Goal: Find contact information: Find contact information

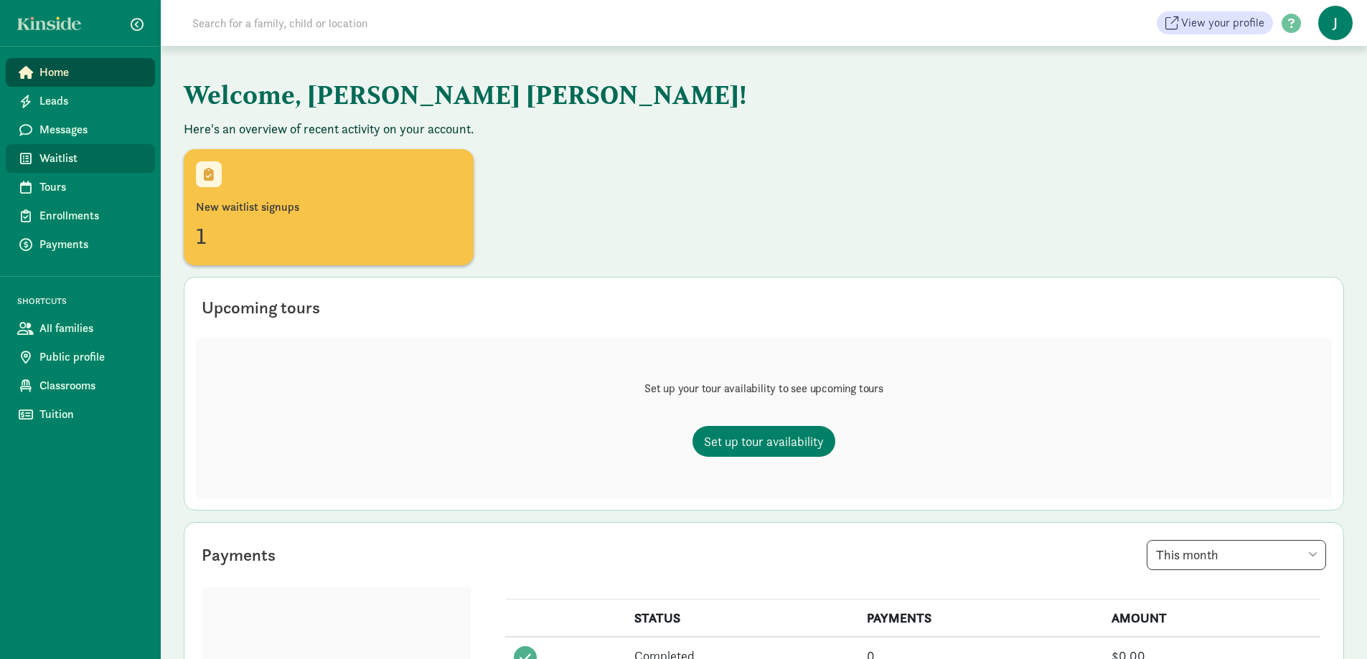
click at [55, 155] on span "Waitlist" at bounding box center [91, 158] width 104 height 17
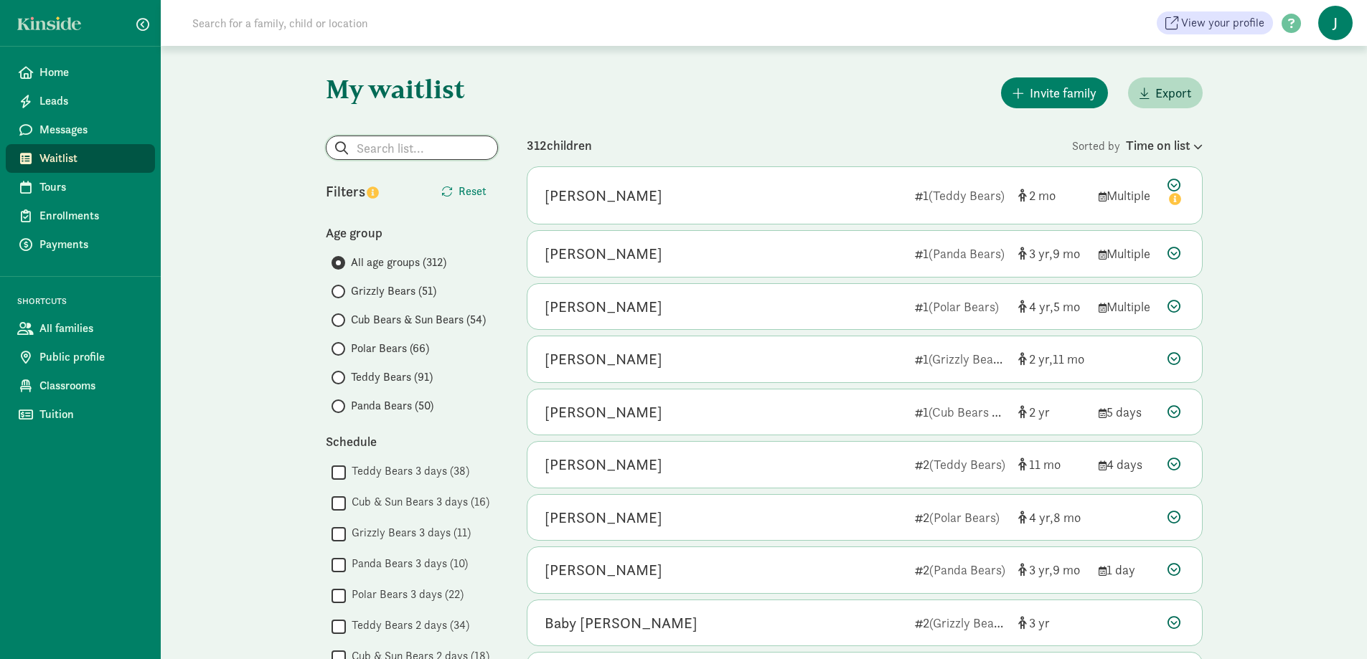
click at [363, 146] on input "search" at bounding box center [411, 147] width 171 height 23
type input "l"
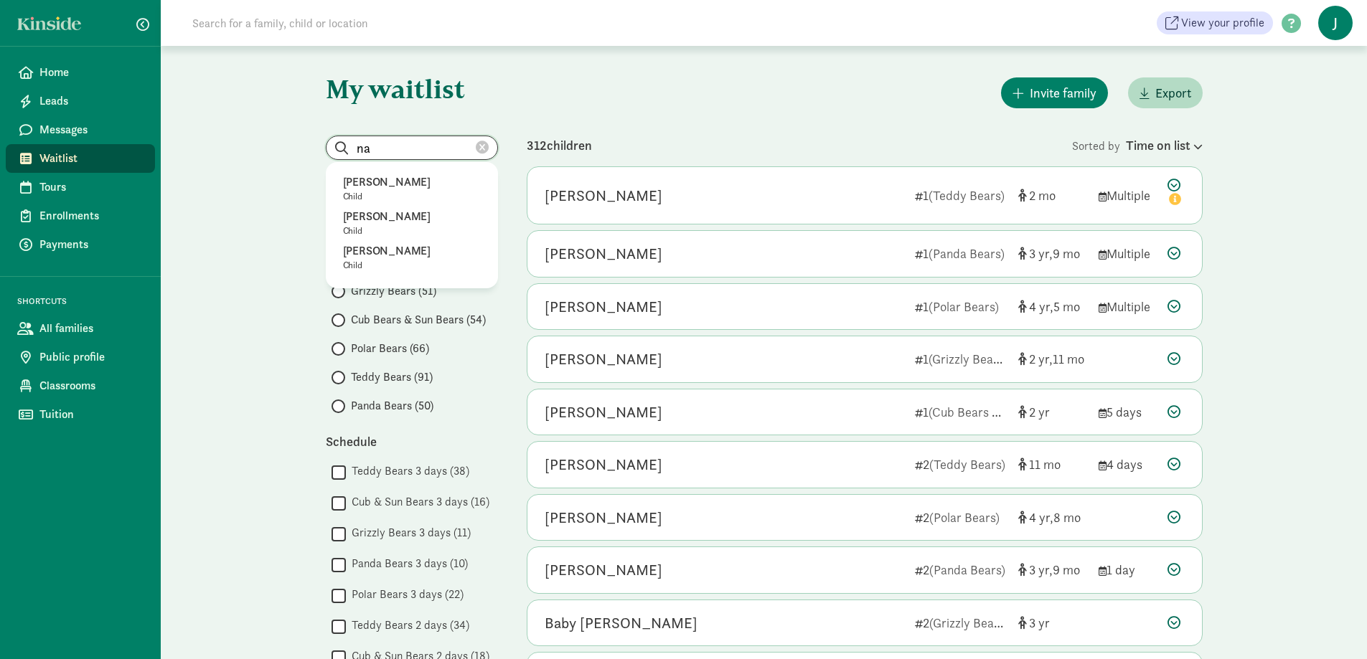
type input "n"
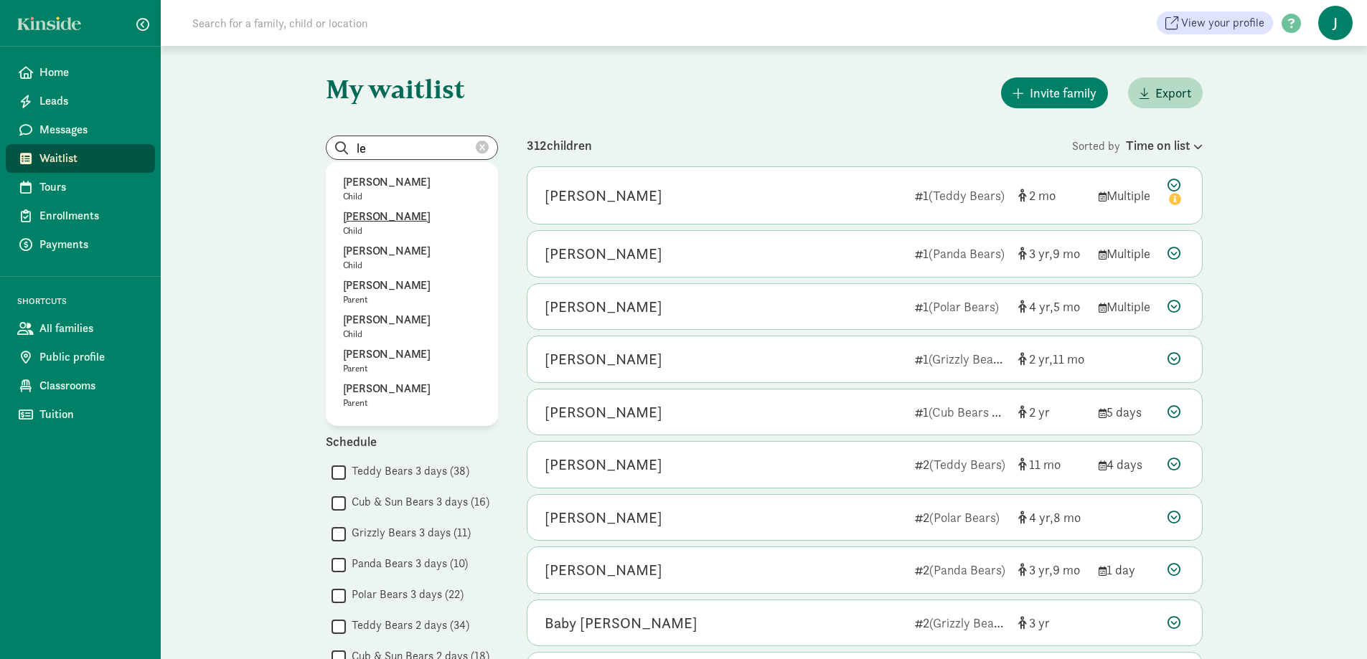
click at [395, 211] on p "Lenore Nathan" at bounding box center [412, 216] width 138 height 17
type input "Lenore Nathan"
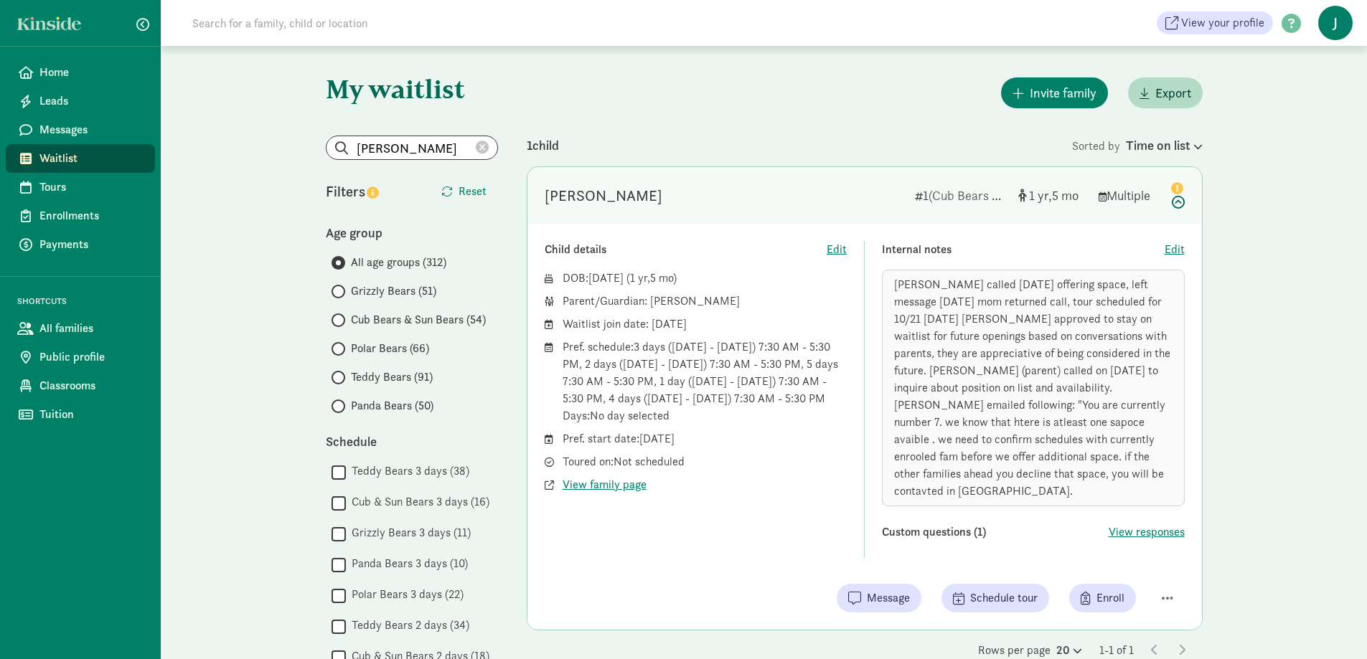
click at [685, 302] on div "Parent/Guardian: Whitney Henceroth" at bounding box center [705, 301] width 285 height 17
click at [700, 299] on div "Parent/Guardian: Whitney Henceroth" at bounding box center [705, 301] width 285 height 17
click at [711, 298] on div "Parent/Guardian: Whitney Henceroth" at bounding box center [705, 301] width 285 height 17
click at [568, 187] on div "Lenore Nathan" at bounding box center [604, 195] width 118 height 23
click at [605, 482] on span "View family page" at bounding box center [605, 484] width 84 height 17
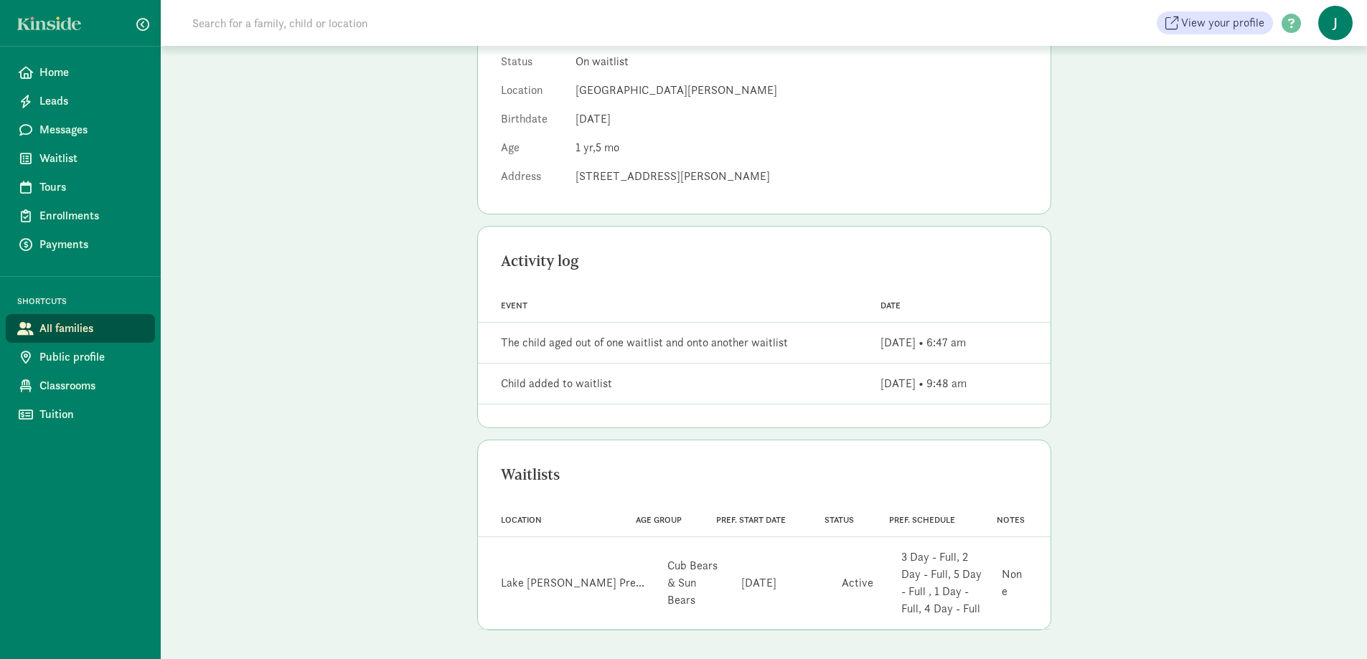
scroll to position [88, 0]
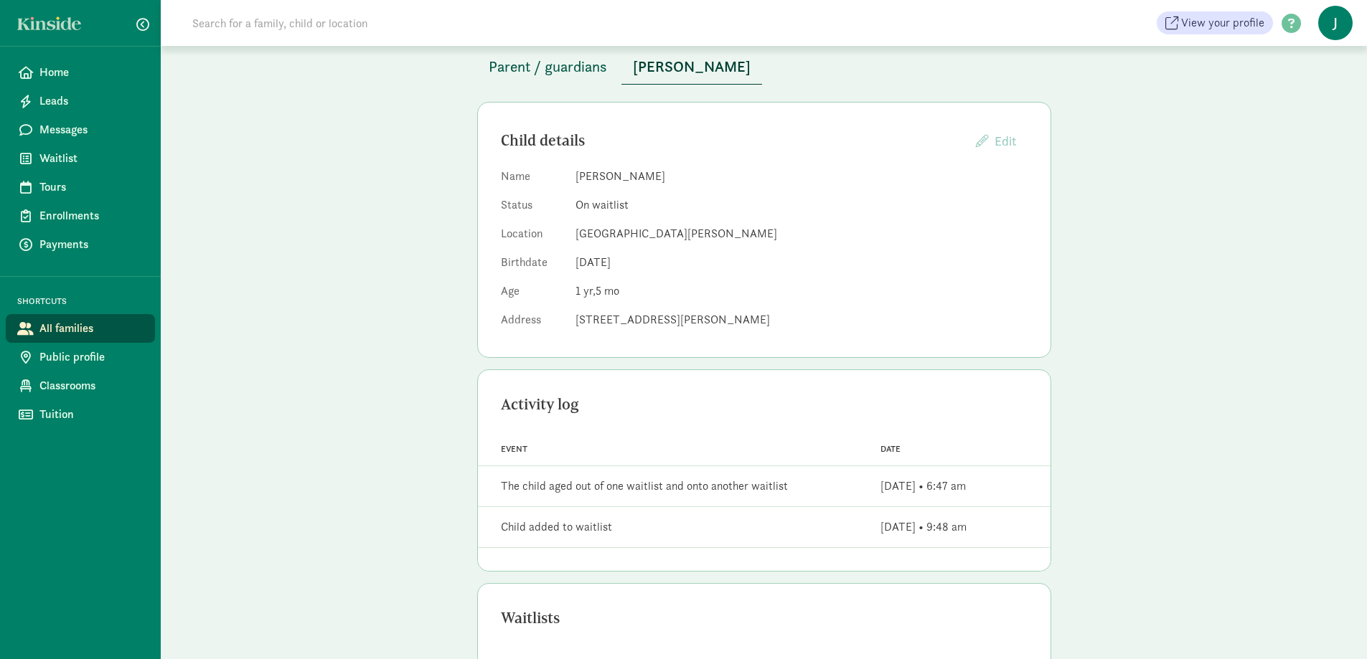
click at [540, 59] on span "Parent / guardians" at bounding box center [548, 66] width 118 height 23
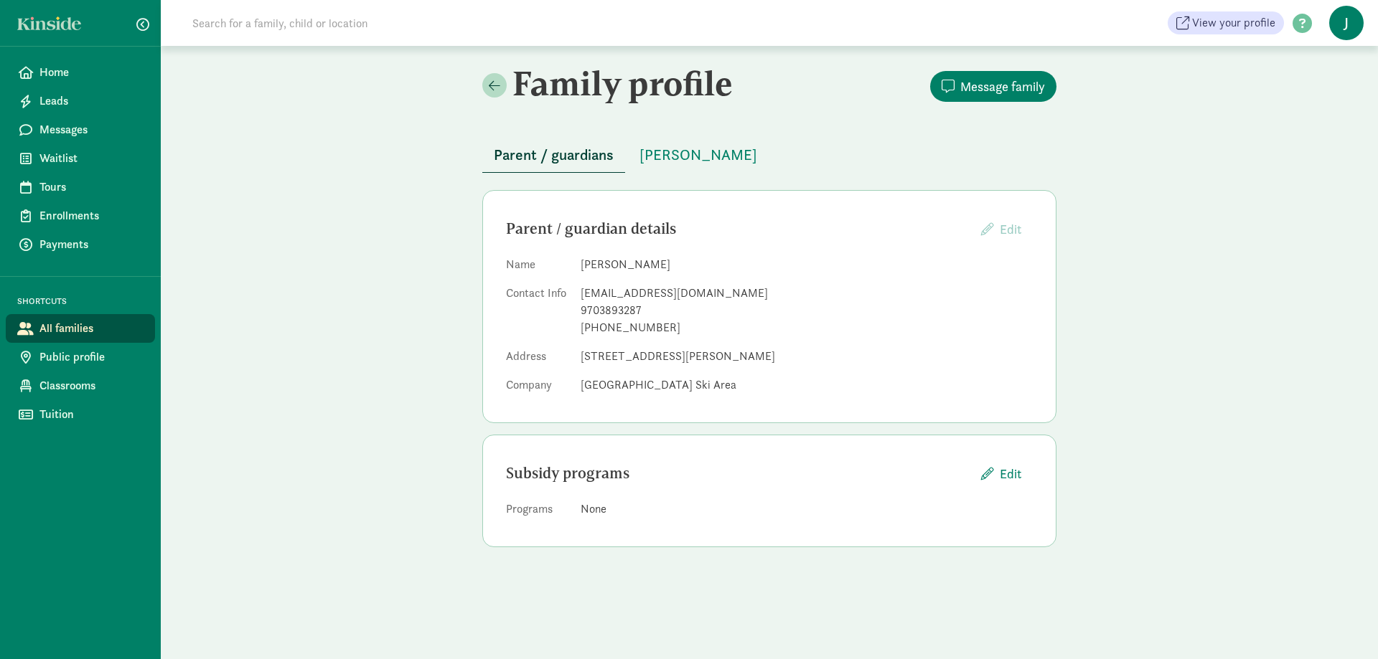
click at [621, 288] on div "[EMAIL_ADDRESS][DOMAIN_NAME]" at bounding box center [807, 293] width 452 height 17
click at [740, 292] on div "whitney.henceroth@gmail.com" at bounding box center [807, 293] width 452 height 17
click at [643, 310] on div "9703893287" at bounding box center [807, 310] width 452 height 17
drag, startPoint x: 641, startPoint y: 309, endPoint x: 728, endPoint y: 332, distance: 90.7
click at [641, 308] on div "9703893287" at bounding box center [807, 310] width 452 height 17
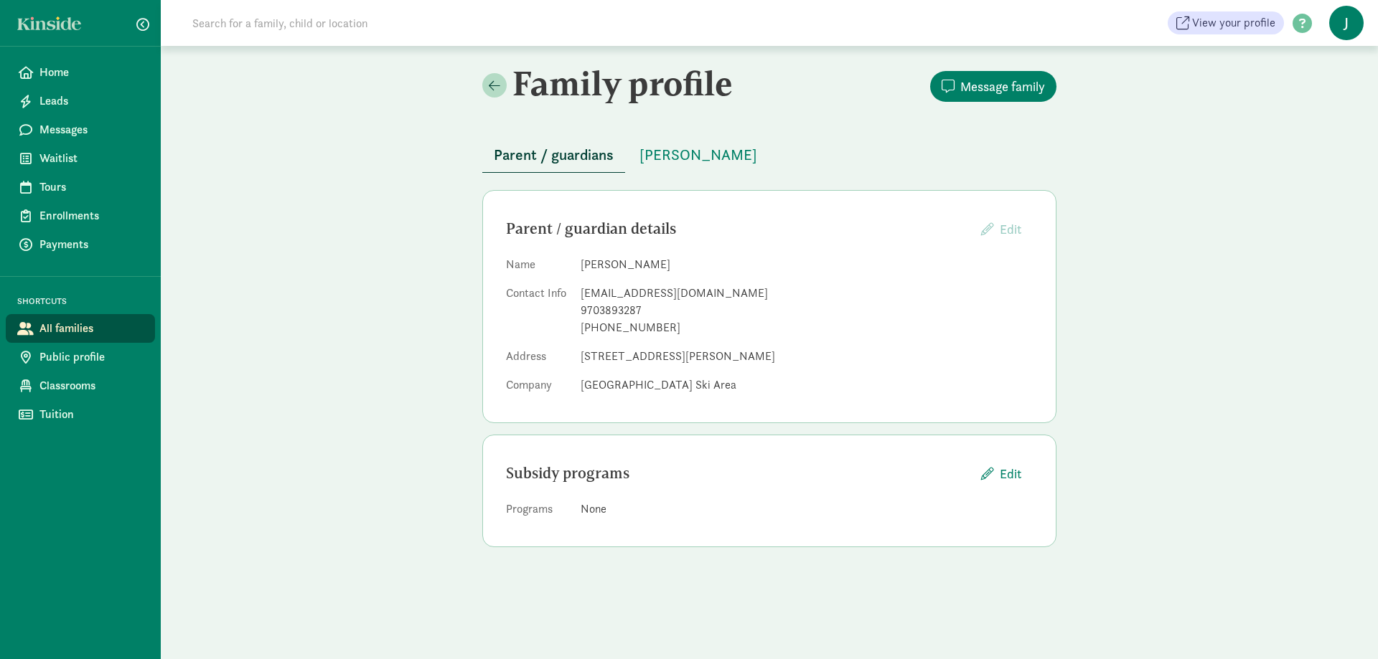
click at [761, 80] on h2 "Family profile" at bounding box center [624, 83] width 284 height 40
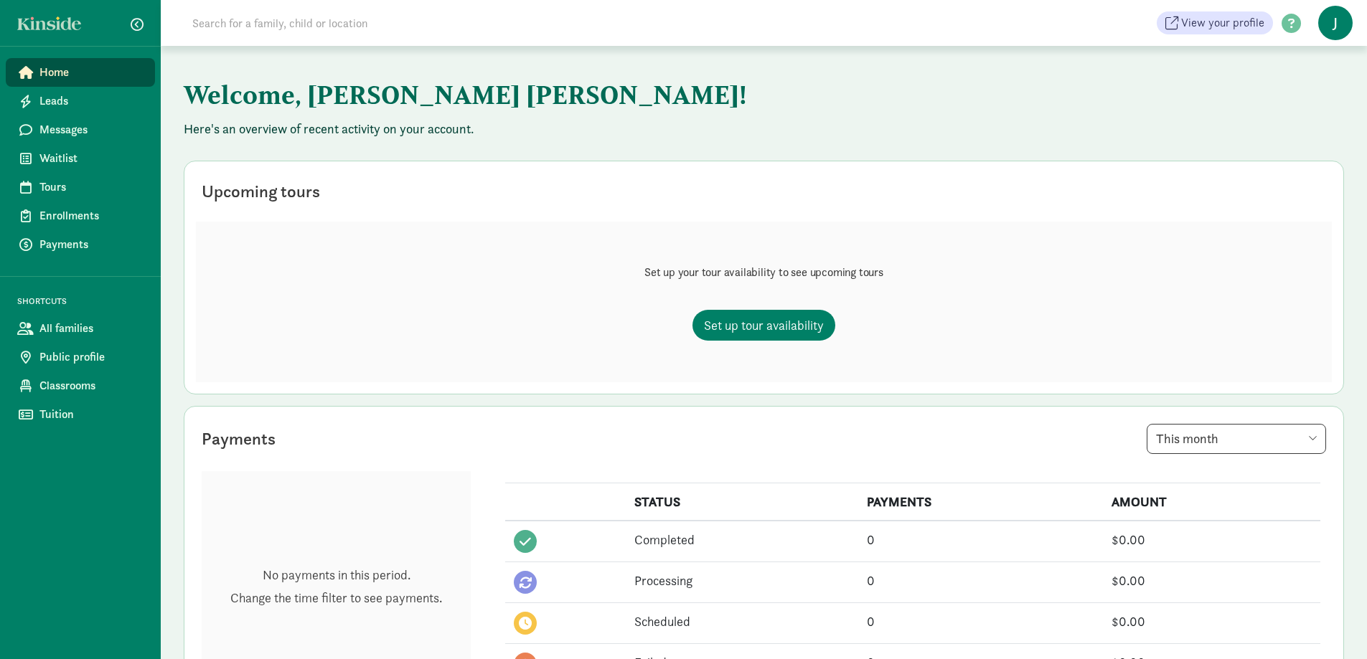
click at [48, 66] on span "Home" at bounding box center [91, 72] width 104 height 17
click at [50, 123] on span "Messages" at bounding box center [91, 129] width 104 height 17
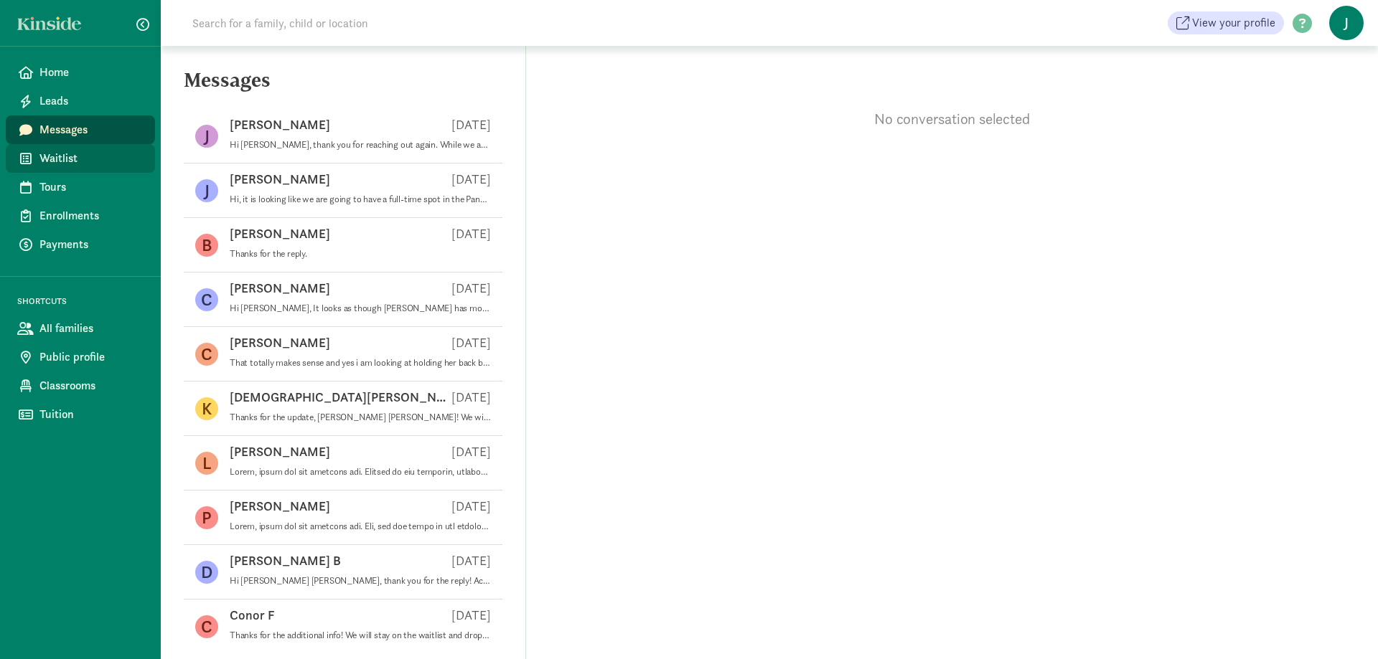
click at [47, 164] on span "Waitlist" at bounding box center [91, 158] width 104 height 17
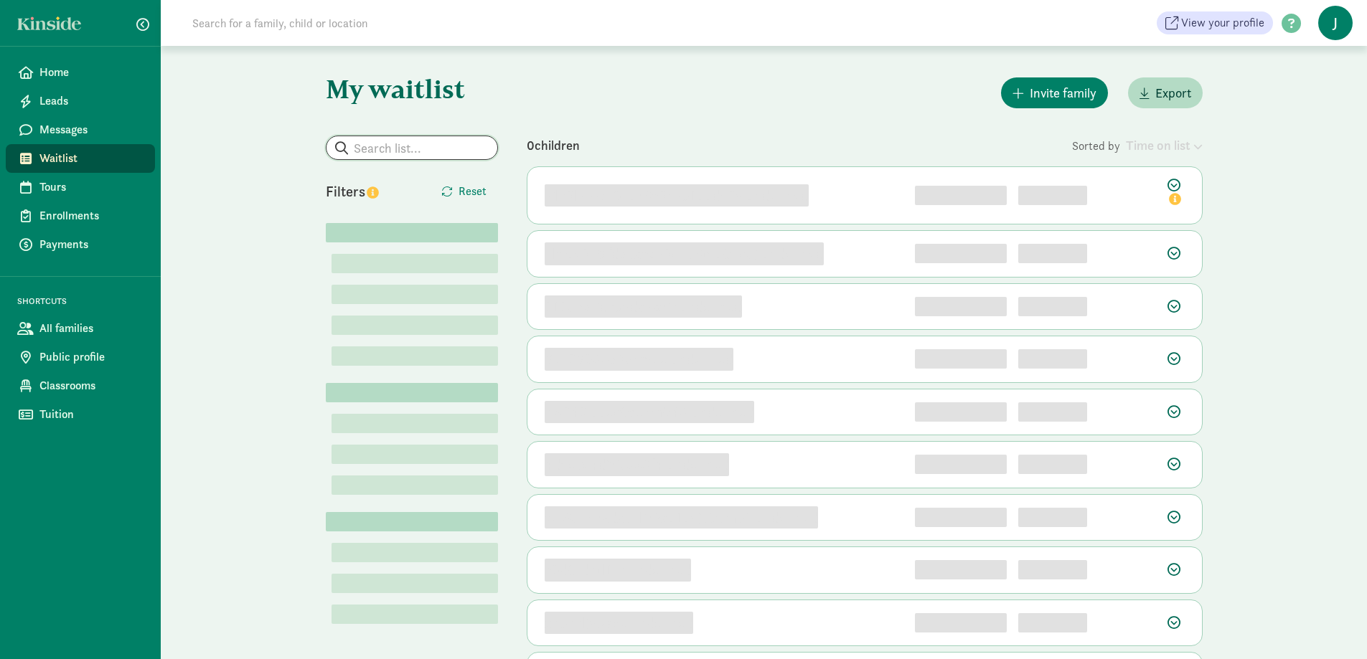
click at [448, 146] on input "search" at bounding box center [411, 147] width 171 height 23
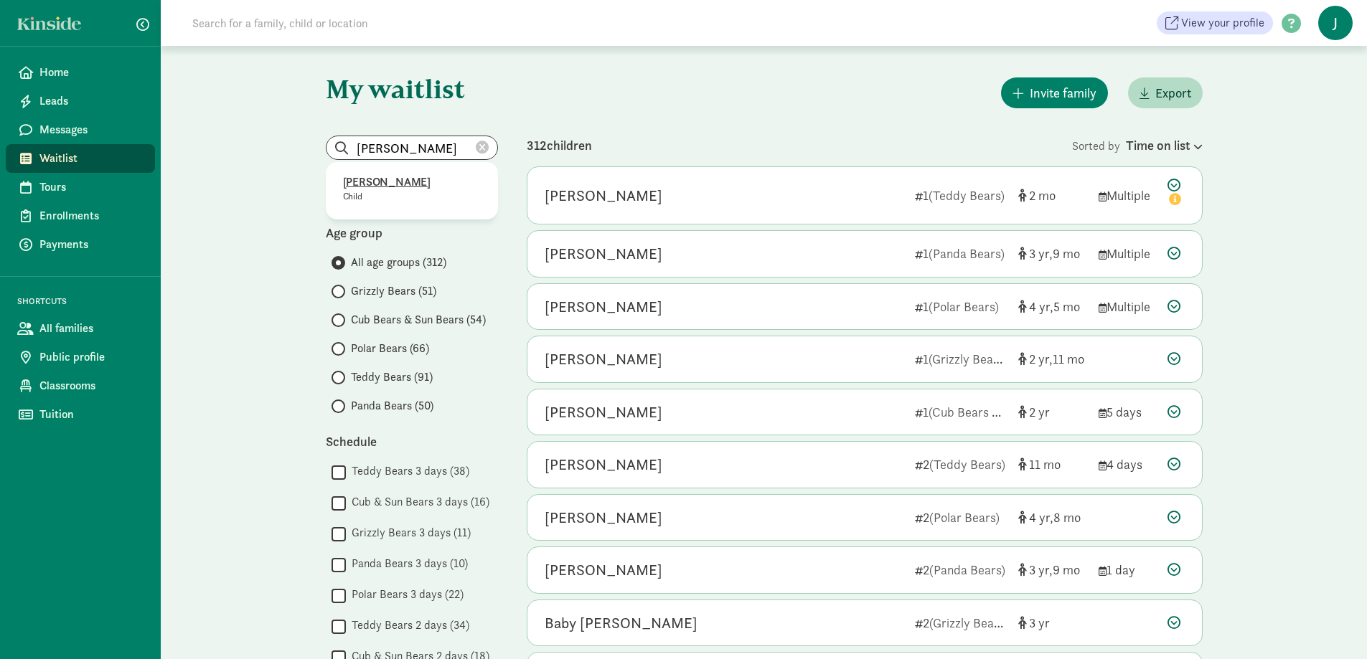
click at [390, 182] on p "[PERSON_NAME]" at bounding box center [412, 182] width 138 height 17
type input "[PERSON_NAME]"
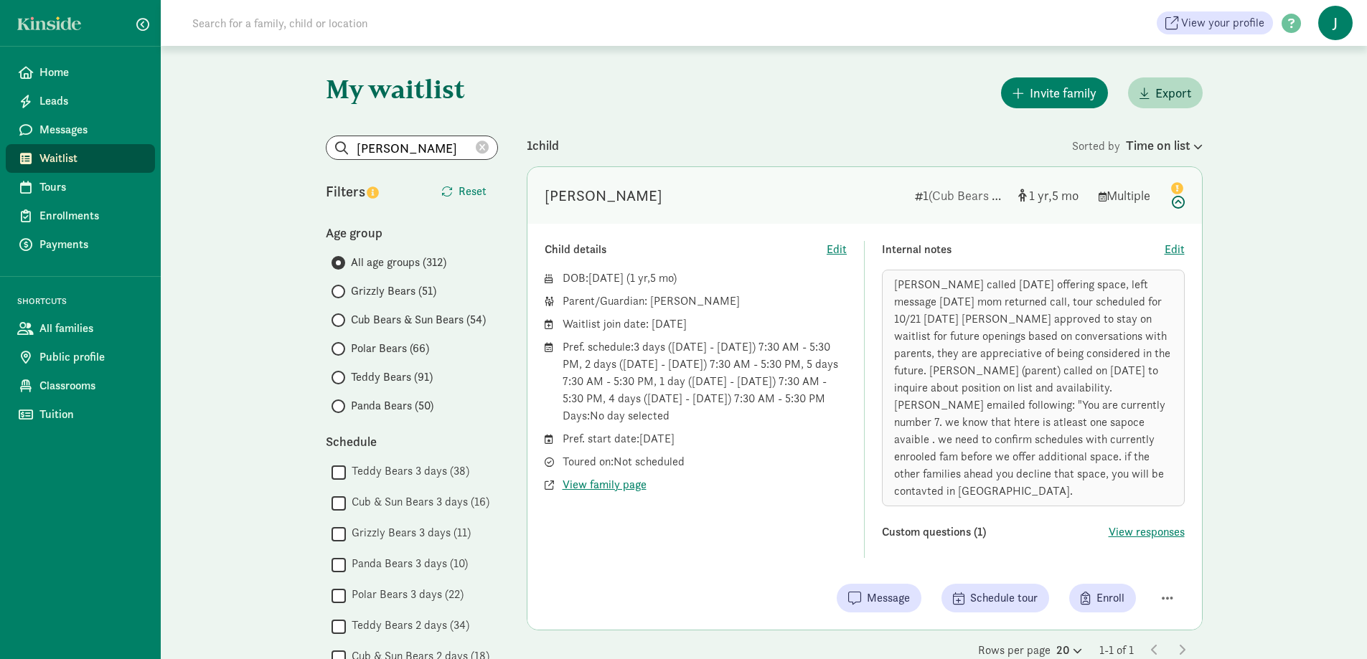
click at [1018, 469] on div "[PERSON_NAME] called [DATE] offering space, left message [DATE] mom returned ca…" at bounding box center [1033, 388] width 303 height 237
drag, startPoint x: 543, startPoint y: 13, endPoint x: 854, endPoint y: 127, distance: 331.0
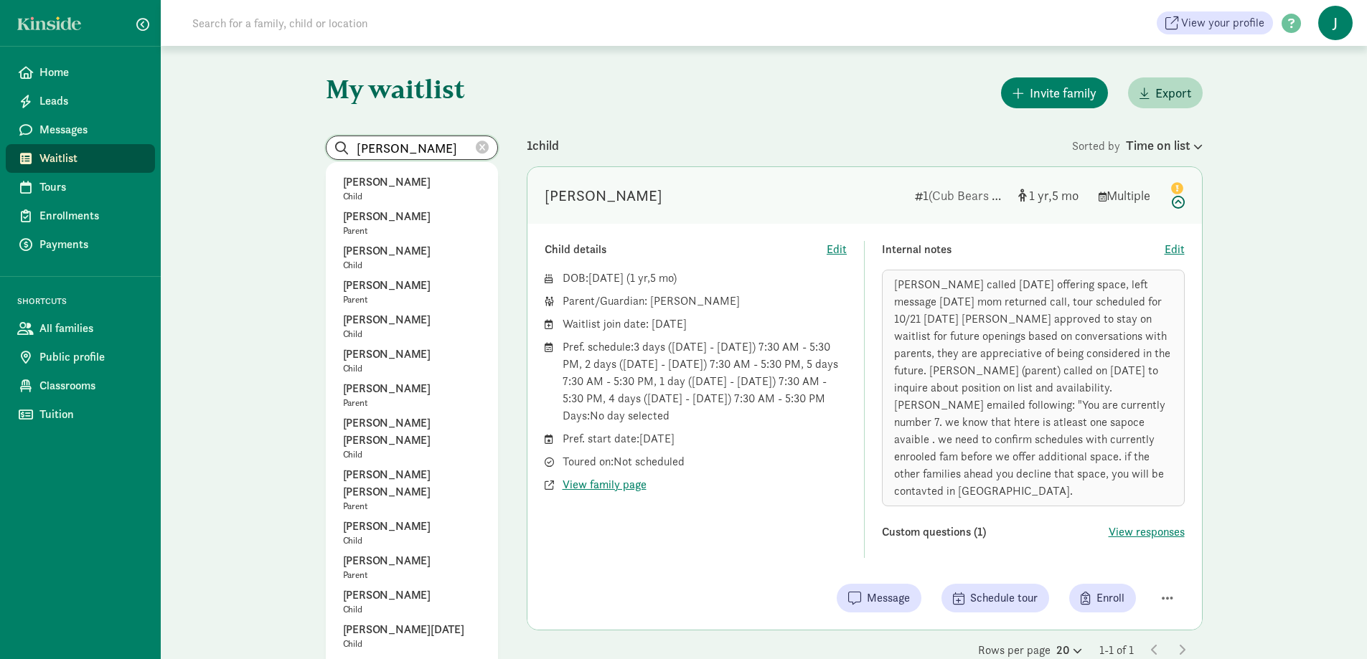
drag, startPoint x: 441, startPoint y: 149, endPoint x: 347, endPoint y: 152, distance: 94.1
click at [347, 152] on input "Lenore Nathan" at bounding box center [411, 147] width 171 height 23
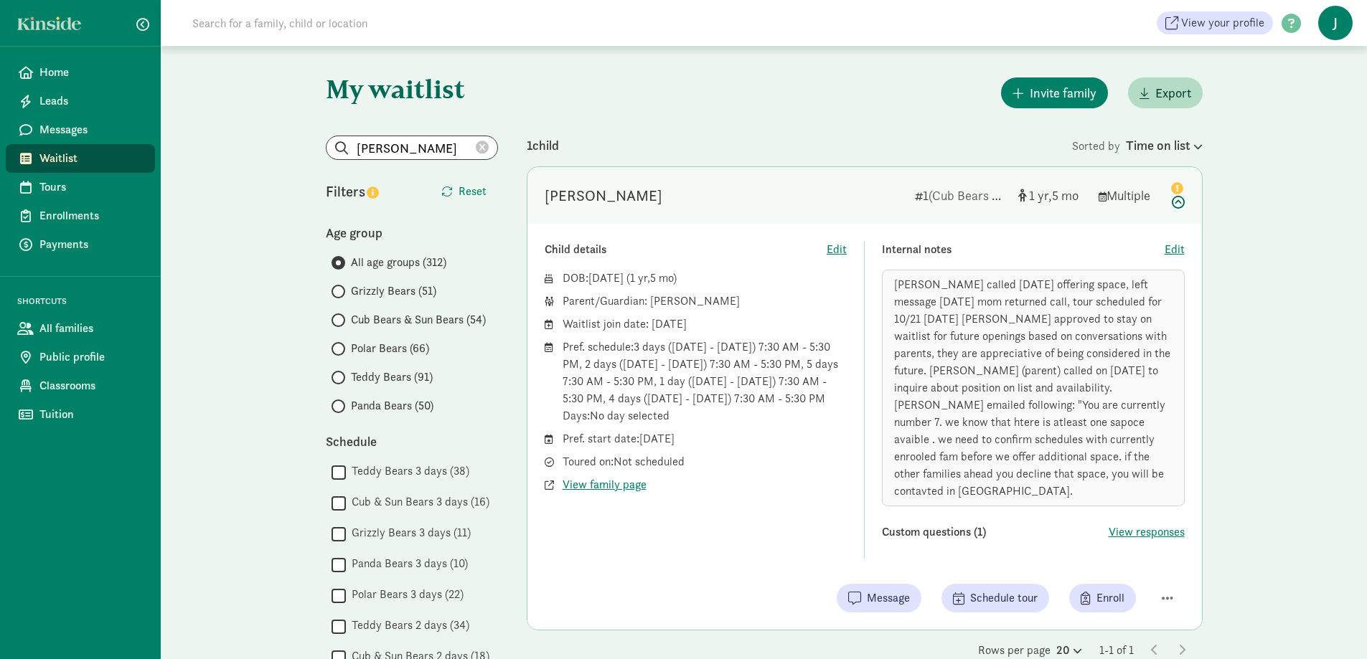
drag, startPoint x: 743, startPoint y: 299, endPoint x: 648, endPoint y: 302, distance: 95.5
click at [648, 302] on div "Parent/Guardian: Whitney Henceroth" at bounding box center [705, 301] width 285 height 17
copy div "Whitney Henceroth"
click at [111, 78] on span "Home" at bounding box center [91, 72] width 104 height 17
